Goal: Task Accomplishment & Management: Complete application form

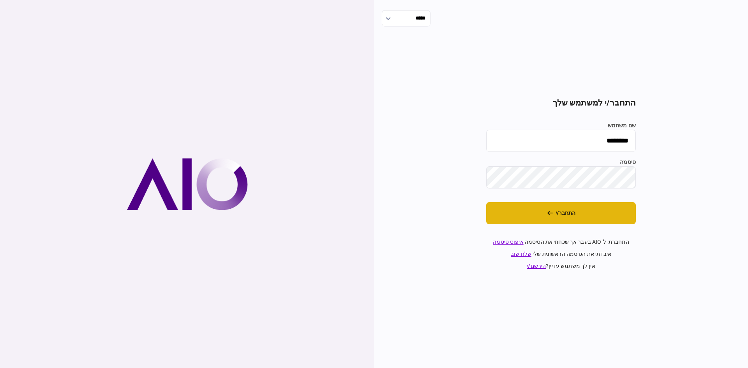
click at [573, 214] on button "התחבר/י" at bounding box center [561, 213] width 150 height 22
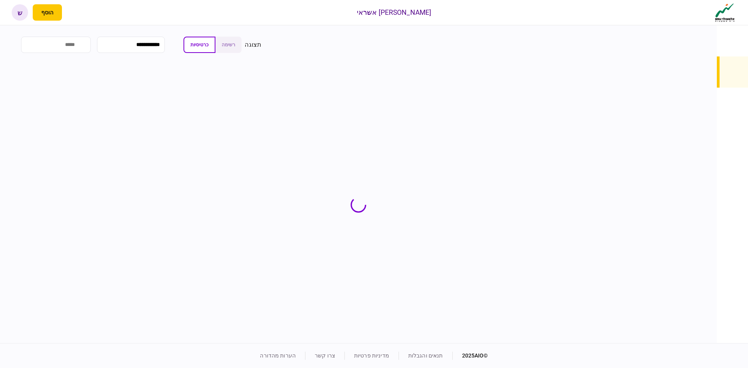
click at [86, 40] on input "search" at bounding box center [56, 45] width 70 height 16
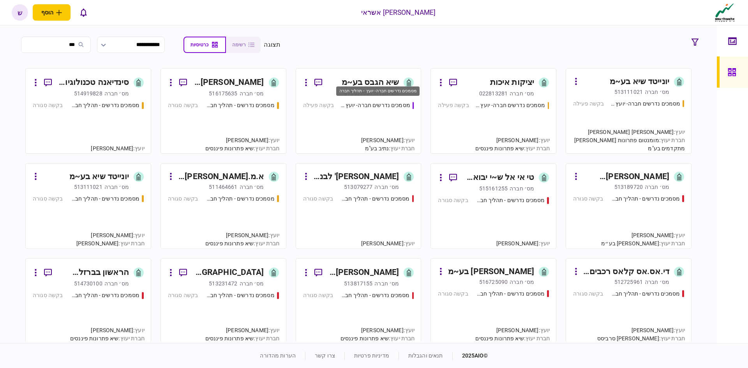
type input "***"
click at [376, 86] on div "מסמכים נדרשים חברה- יועץ - תהליך חברה" at bounding box center [377, 94] width 85 height 16
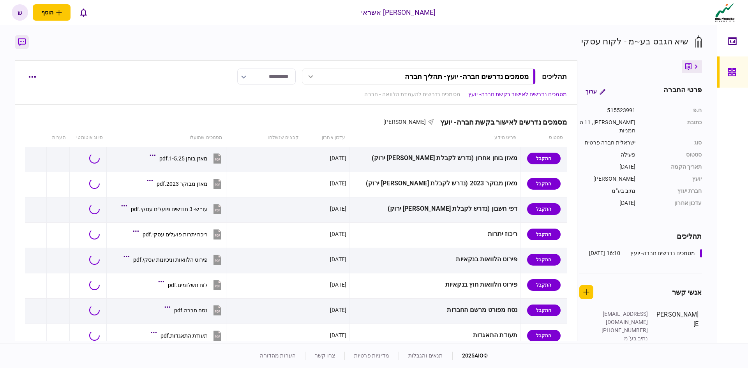
click at [21, 40] on icon "button" at bounding box center [22, 42] width 8 height 8
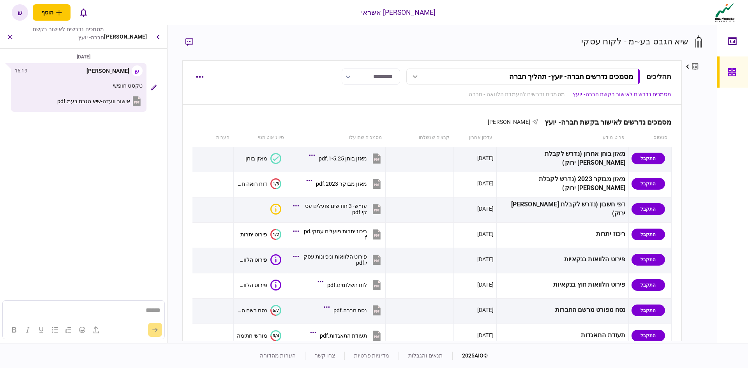
click at [103, 100] on span "אישור וועדה-שיא הגבס בעמ.pdf" at bounding box center [93, 101] width 73 height 6
click at [734, 69] on icon at bounding box center [731, 72] width 8 height 8
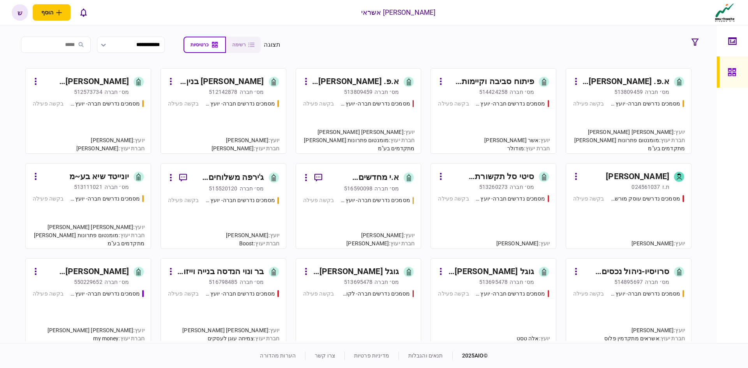
click at [82, 46] on input "search" at bounding box center [56, 45] width 70 height 16
type input "*"
click at [82, 46] on input "search" at bounding box center [56, 45] width 70 height 16
click at [144, 35] on section "**********" at bounding box center [358, 184] width 717 height 318
click at [71, 46] on input "search" at bounding box center [56, 45] width 70 height 16
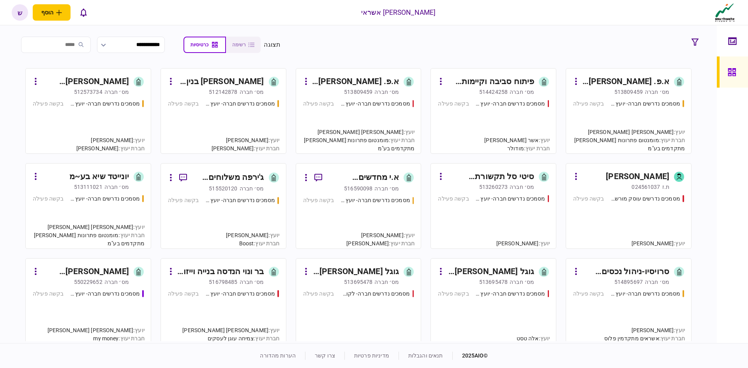
click at [71, 46] on input "search" at bounding box center [56, 45] width 70 height 16
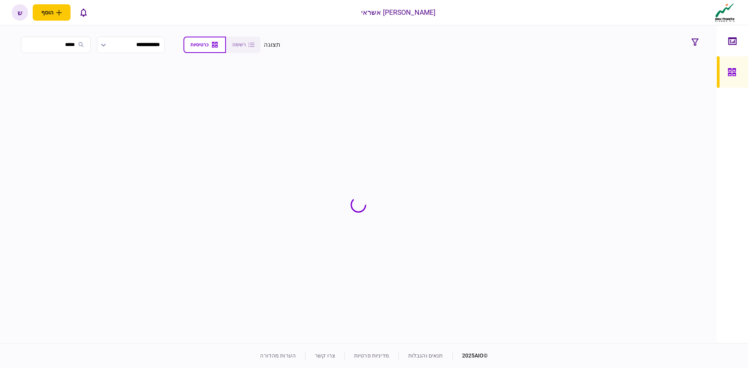
type input "*****"
click at [641, 111] on section at bounding box center [358, 204] width 687 height 273
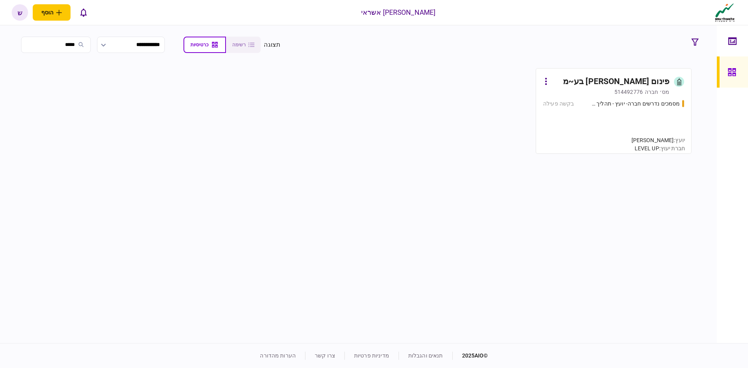
click at [590, 97] on link "פינום [PERSON_NAME] בע~מ [PERSON_NAME]׳ חברה 514492776 מסמכים נדרשים חברה- יועץ…" at bounding box center [613, 111] width 156 height 86
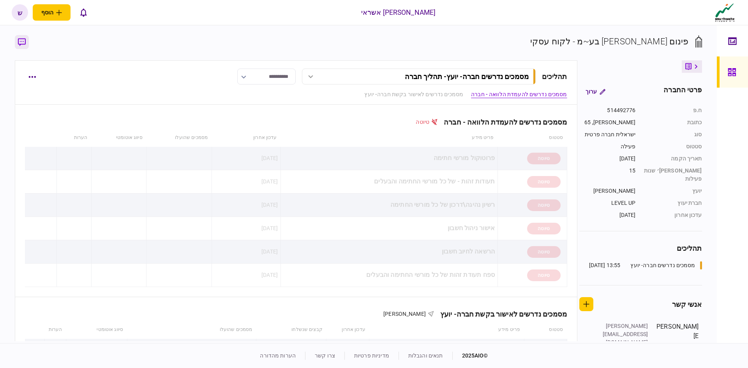
click at [18, 43] on button "button" at bounding box center [22, 42] width 14 height 14
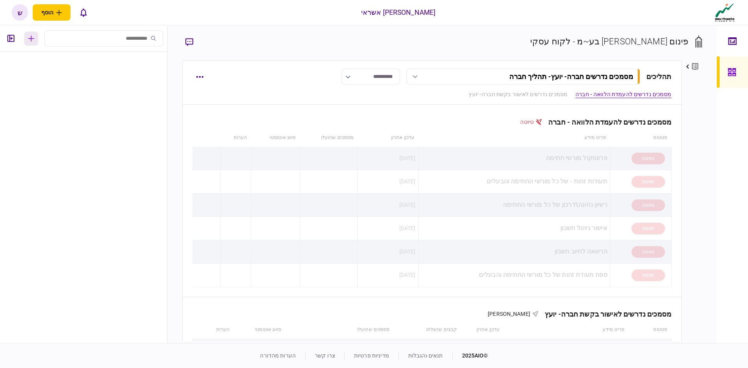
click at [32, 41] on icon "button" at bounding box center [31, 38] width 6 height 6
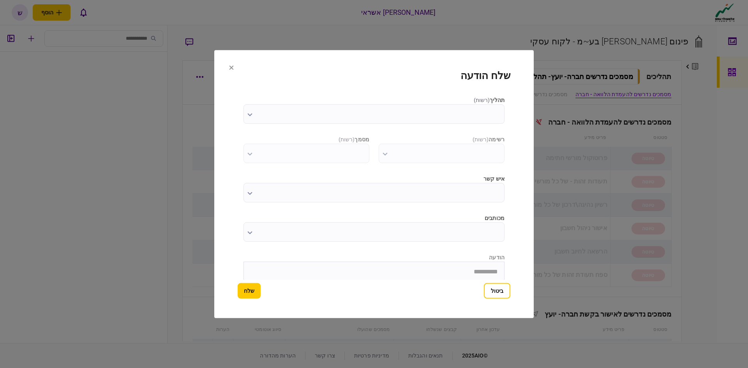
click at [437, 110] on input "תהליך ( רשות )" at bounding box center [373, 113] width 261 height 19
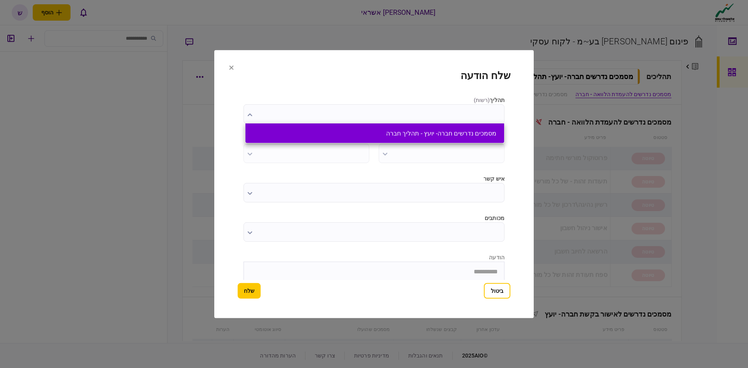
click at [442, 133] on button "מסמכים נדרשים חברה- יועץ - תהליך חברה" at bounding box center [374, 133] width 243 height 7
type input "**********"
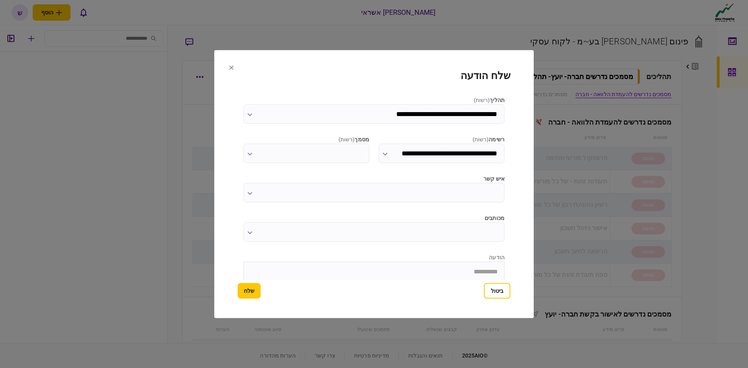
click at [422, 157] on input "**********" at bounding box center [442, 152] width 126 height 19
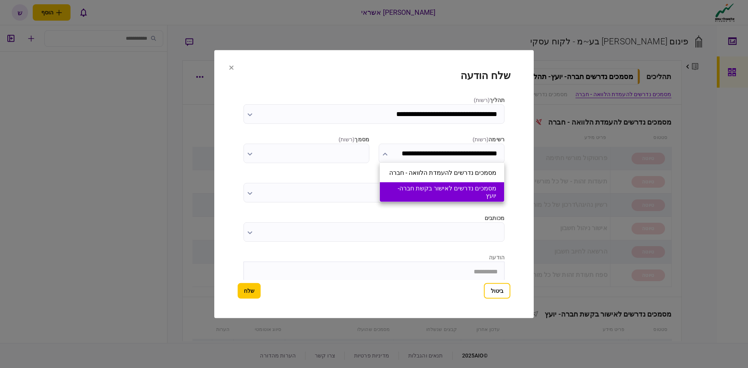
click at [406, 188] on button "מסמכים נדרשים לאישור בקשת חברה- יועץ" at bounding box center [441, 192] width 109 height 15
type input "**********"
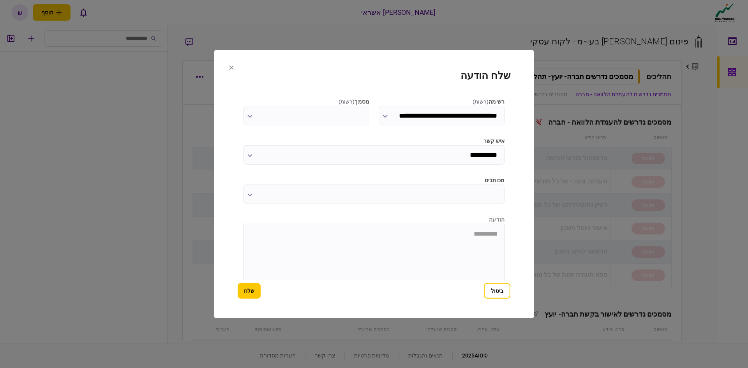
scroll to position [79, 0]
click at [341, 269] on icon "button" at bounding box center [339, 270] width 9 height 9
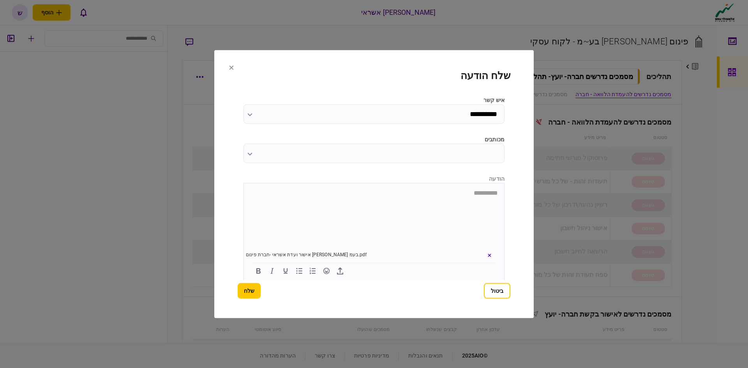
click at [249, 291] on button "שלח" at bounding box center [249, 291] width 23 height 16
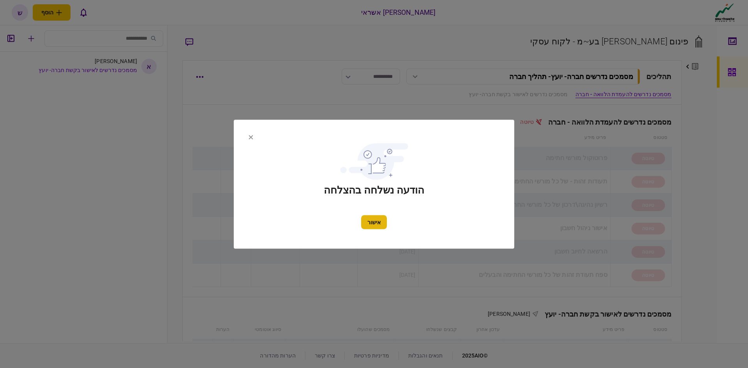
click at [370, 224] on button "אישור" at bounding box center [374, 222] width 26 height 14
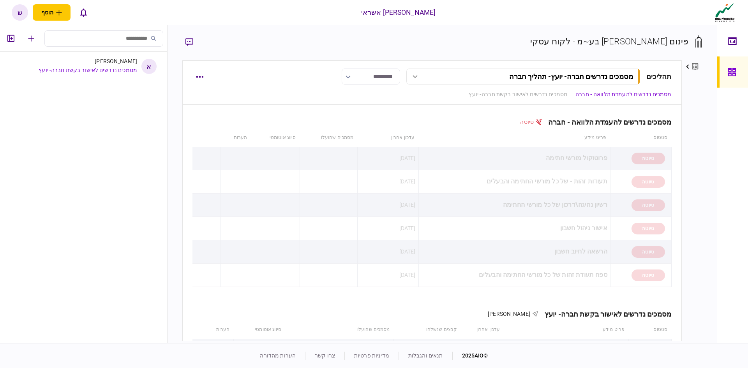
click at [725, 81] on link at bounding box center [732, 71] width 31 height 31
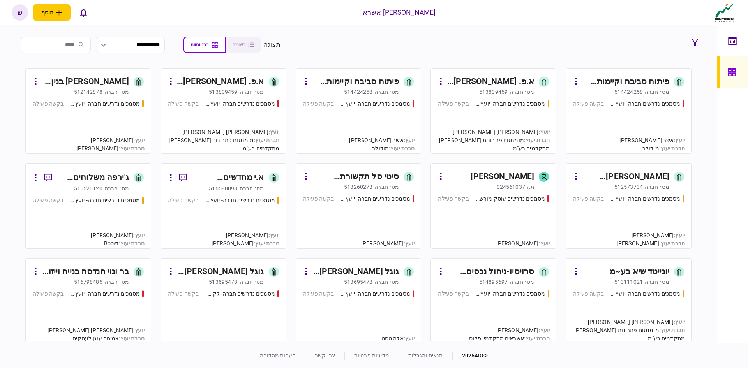
click at [494, 85] on div "א.פ. [PERSON_NAME] חקלאות ושווק בע~מ" at bounding box center [490, 82] width 87 height 12
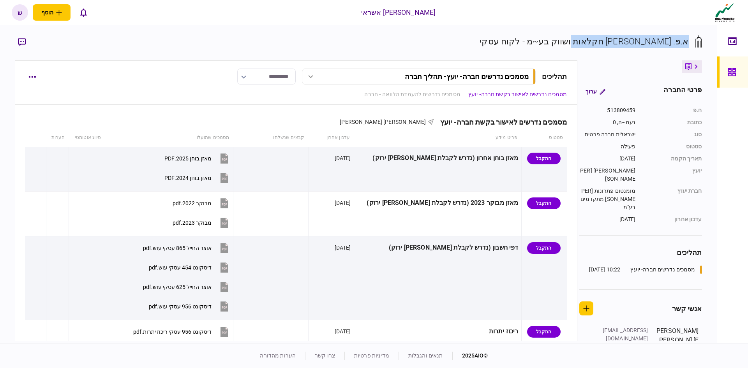
drag, startPoint x: 688, startPoint y: 42, endPoint x: 579, endPoint y: 43, distance: 108.6
click at [579, 43] on div "א.פ. [PERSON_NAME] חקלאות ושווק בע~מ - לקוח עסקי" at bounding box center [583, 41] width 209 height 13
copy div "א.פ. [PERSON_NAME] חקלאות ושווק בע~מ"
click at [727, 73] on link at bounding box center [732, 71] width 31 height 31
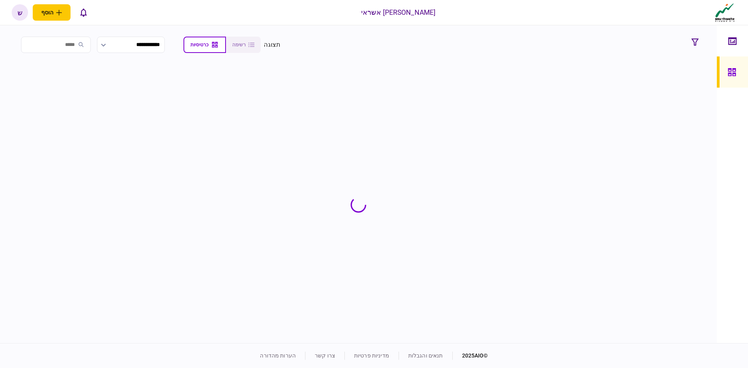
click at [65, 48] on input "search" at bounding box center [56, 45] width 70 height 16
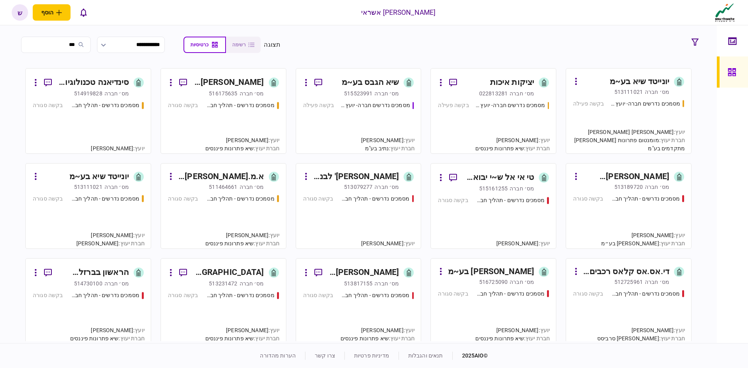
type input "***"
click at [391, 92] on div "מס׳ חברה" at bounding box center [386, 94] width 25 height 8
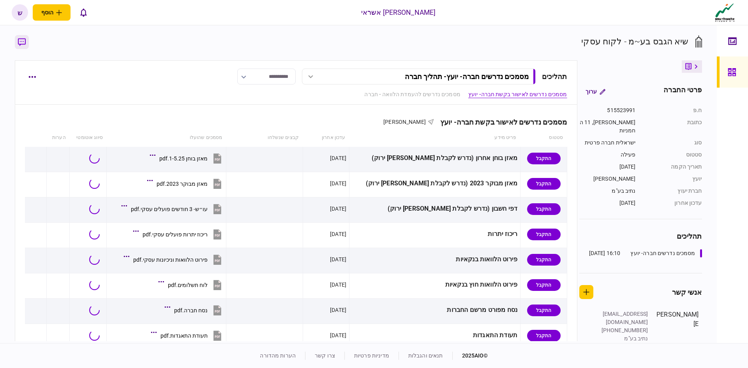
click at [26, 44] on button "button" at bounding box center [22, 42] width 14 height 14
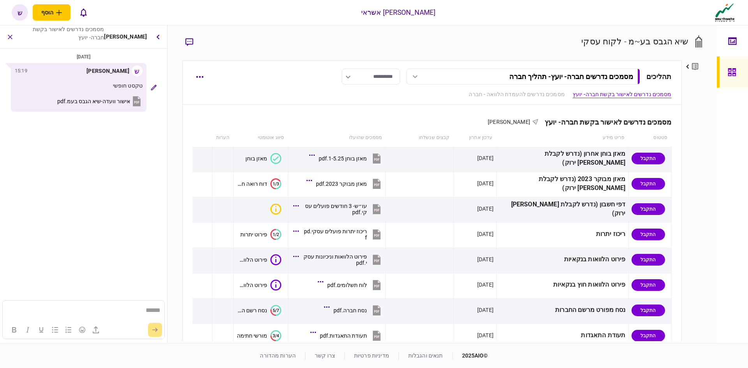
click at [106, 103] on span "אישור וועדה-שיא הגבס בעמ.pdf" at bounding box center [93, 101] width 73 height 6
click at [731, 70] on icon at bounding box center [731, 72] width 8 height 8
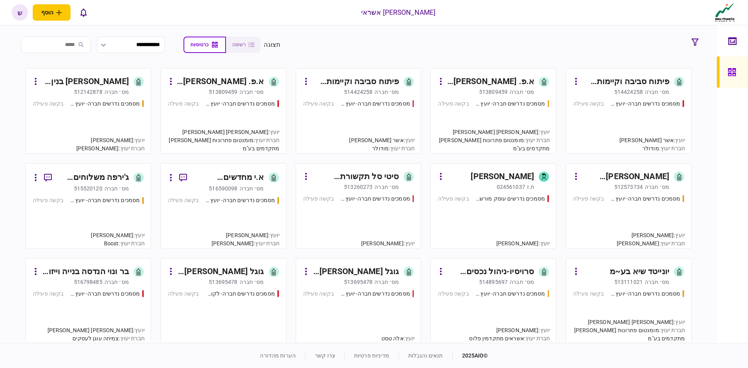
click at [497, 88] on div "513809459" at bounding box center [493, 92] width 28 height 8
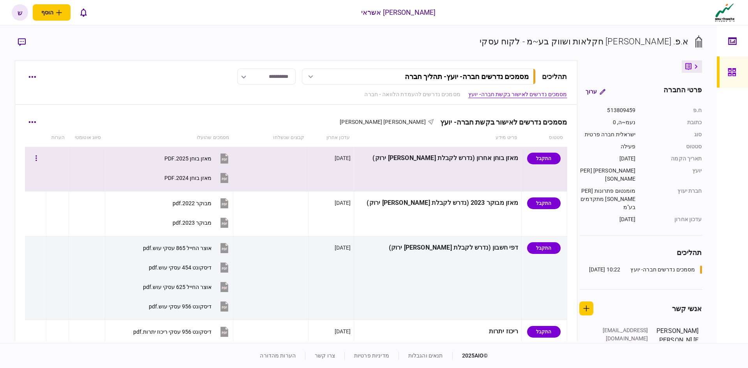
click at [217, 162] on button "מאזן בוחן 2025.PDF" at bounding box center [197, 159] width 66 height 18
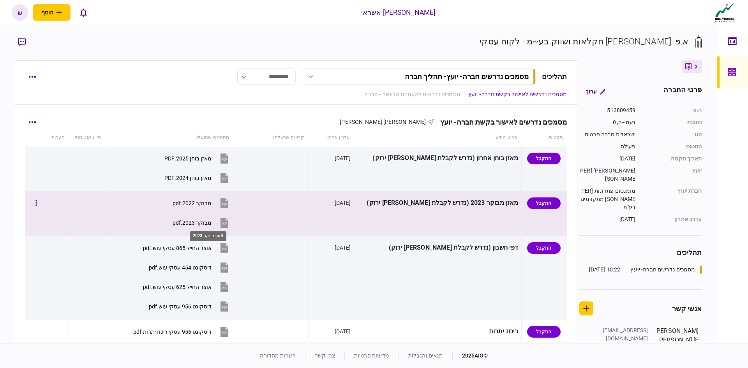
click at [211, 221] on div "מבוקר 2023.pdf" at bounding box center [192, 223] width 39 height 6
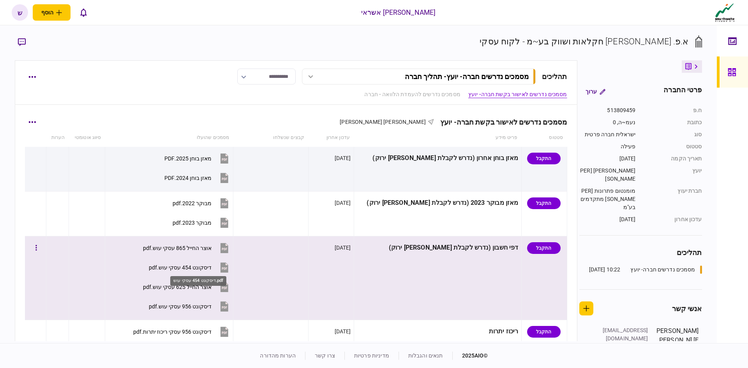
click at [211, 268] on div "דיסקונט 454 עסקי עוש.pdf" at bounding box center [180, 267] width 63 height 6
click at [211, 245] on div "אוצר החייל 865 עסקי עוש.pdf" at bounding box center [177, 248] width 69 height 6
click at [173, 245] on div "אוצר החייל 865 עסקי עוש.pdf" at bounding box center [177, 248] width 69 height 6
click at [188, 306] on div "דיסקונט 956 עסקי עוש.pdf" at bounding box center [180, 306] width 63 height 6
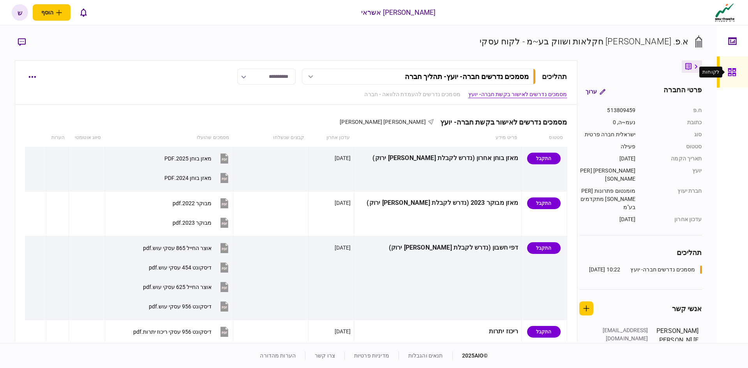
click at [731, 69] on icon at bounding box center [731, 72] width 8 height 8
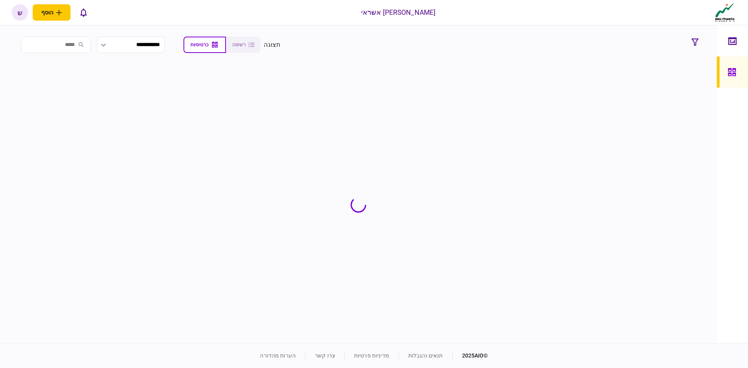
click at [56, 40] on input "search" at bounding box center [56, 45] width 70 height 16
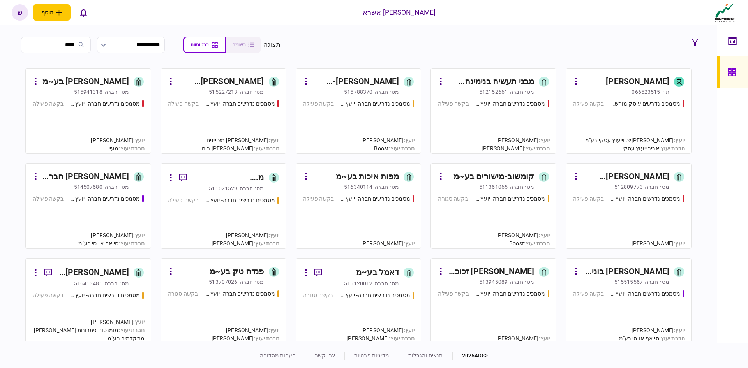
type input "*****"
click at [588, 98] on link "[PERSON_NAME] ת.ז 066523515 מסמכים נדרשים עוסק מורשה - יועץ בקשה פעילה יועץ : […" at bounding box center [628, 111] width 126 height 86
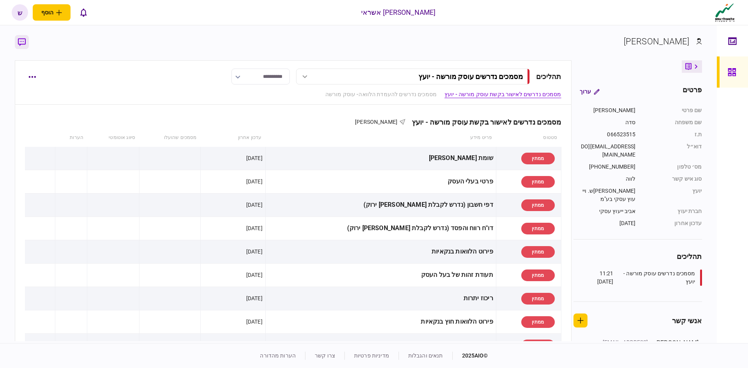
click at [25, 43] on icon "button" at bounding box center [22, 42] width 8 height 8
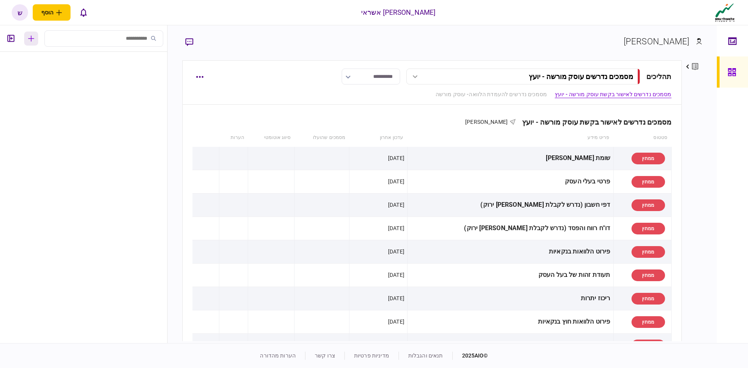
click at [32, 40] on icon "button" at bounding box center [31, 38] width 6 height 6
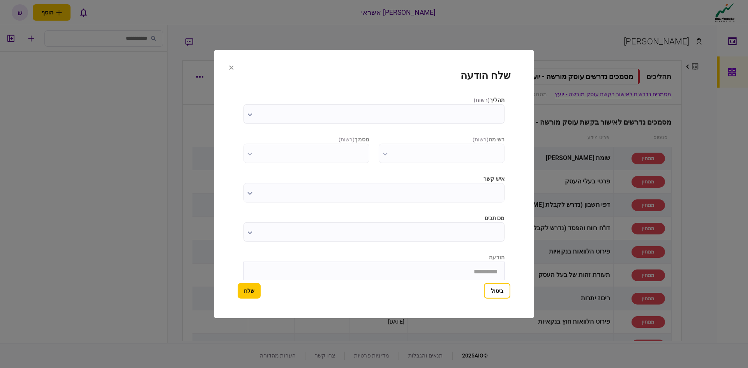
click at [391, 118] on input "תהליך ( רשות )" at bounding box center [373, 113] width 261 height 19
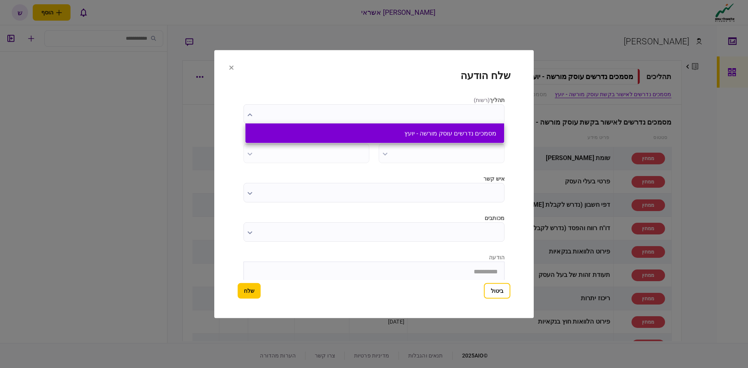
click at [401, 133] on button "מסמכים נדרשים עוסק מורשה - יועץ" at bounding box center [374, 133] width 243 height 7
type input "**********"
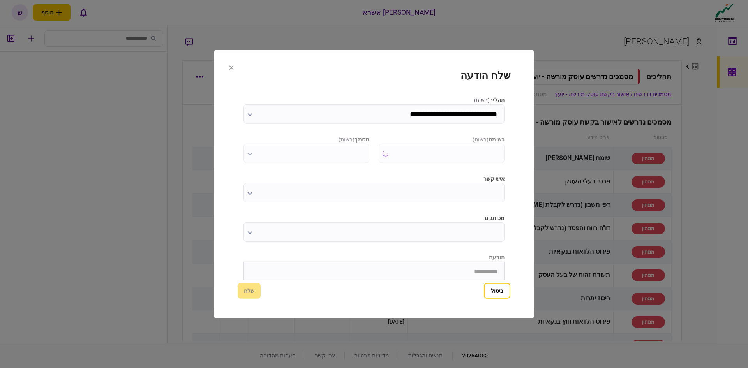
type input "**********"
type input "*********"
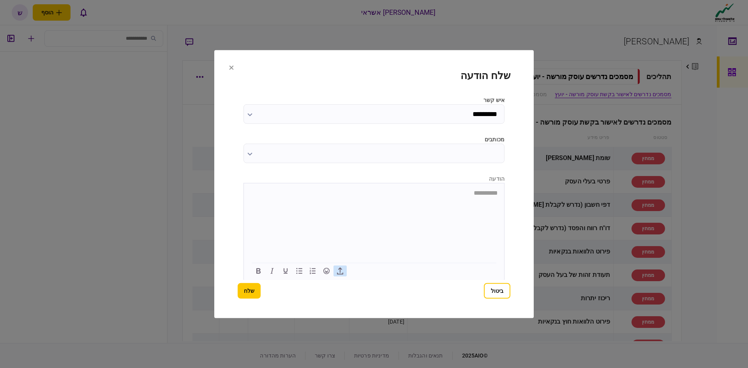
click at [343, 271] on icon "button" at bounding box center [339, 270] width 9 height 9
click at [256, 289] on button "שלח" at bounding box center [249, 291] width 23 height 16
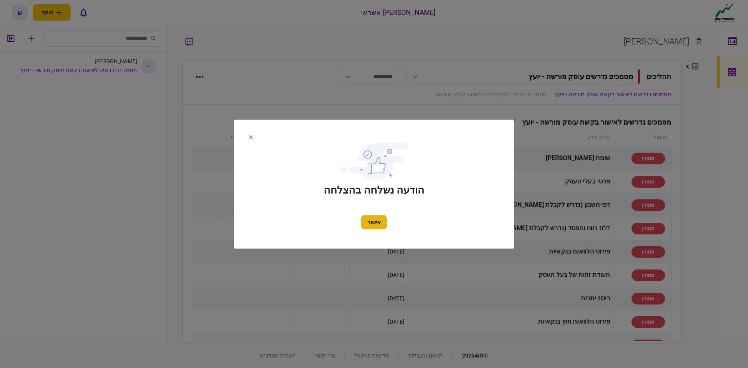
click at [369, 217] on button "אישור" at bounding box center [374, 222] width 26 height 14
